Goal: Find specific page/section: Find specific page/section

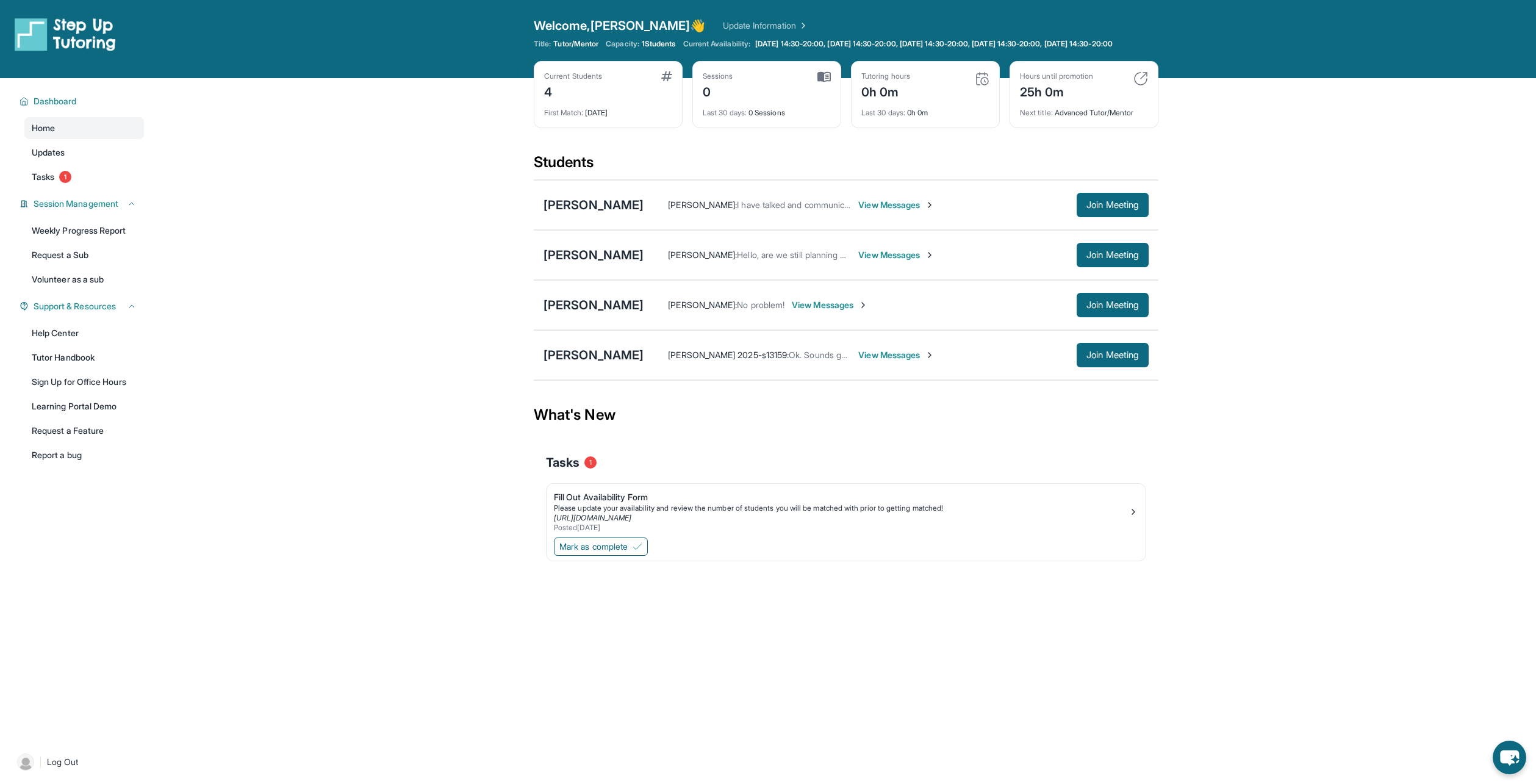
click at [591, 94] on div "4" at bounding box center [573, 91] width 58 height 20
click at [832, 84] on div "Sessions 0 Last 30 days : 0 Sessions" at bounding box center [766, 95] width 149 height 67
click at [830, 82] on img at bounding box center [824, 76] width 13 height 11
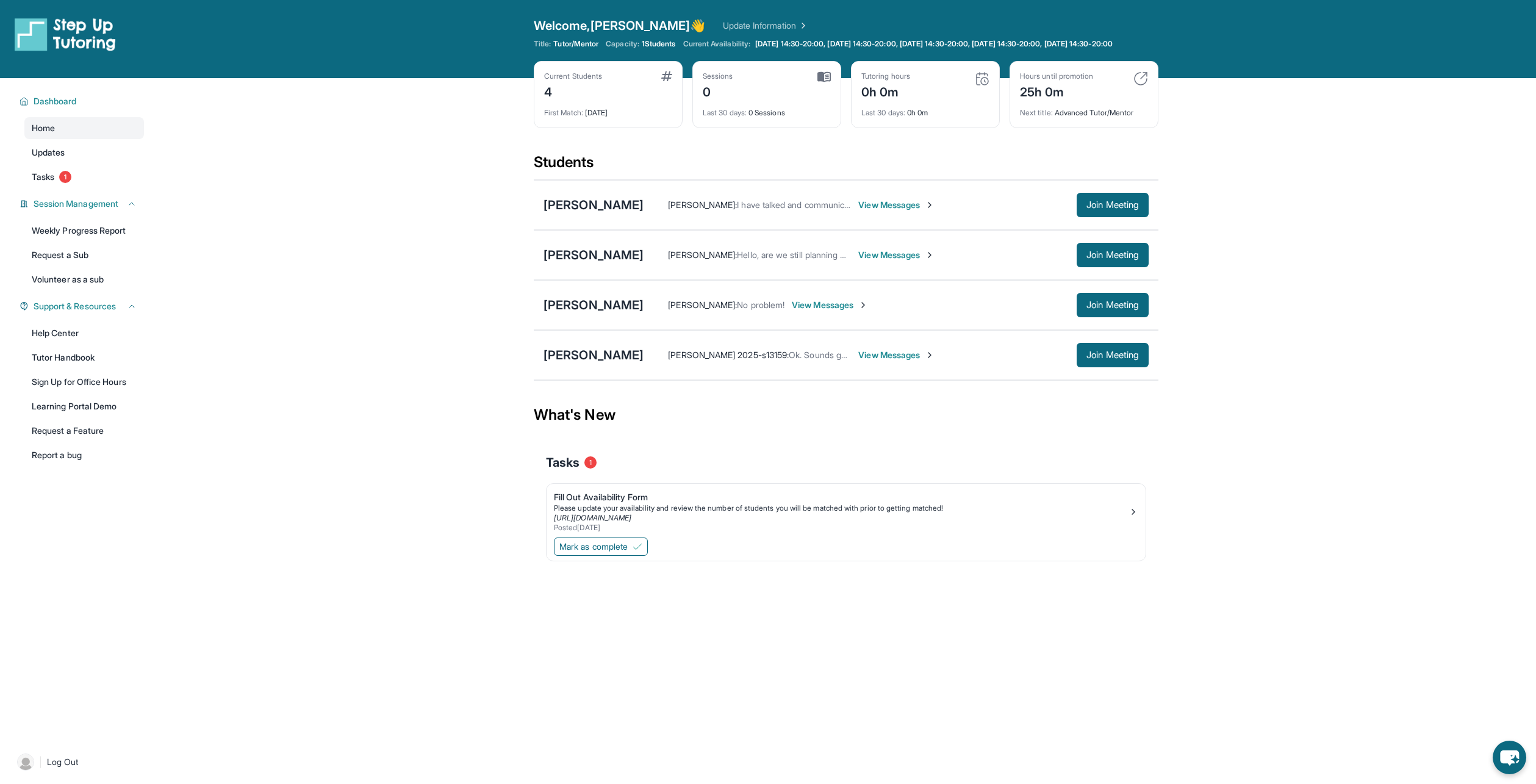
click at [830, 82] on img at bounding box center [824, 76] width 13 height 11
